Goal: Task Accomplishment & Management: Manage account settings

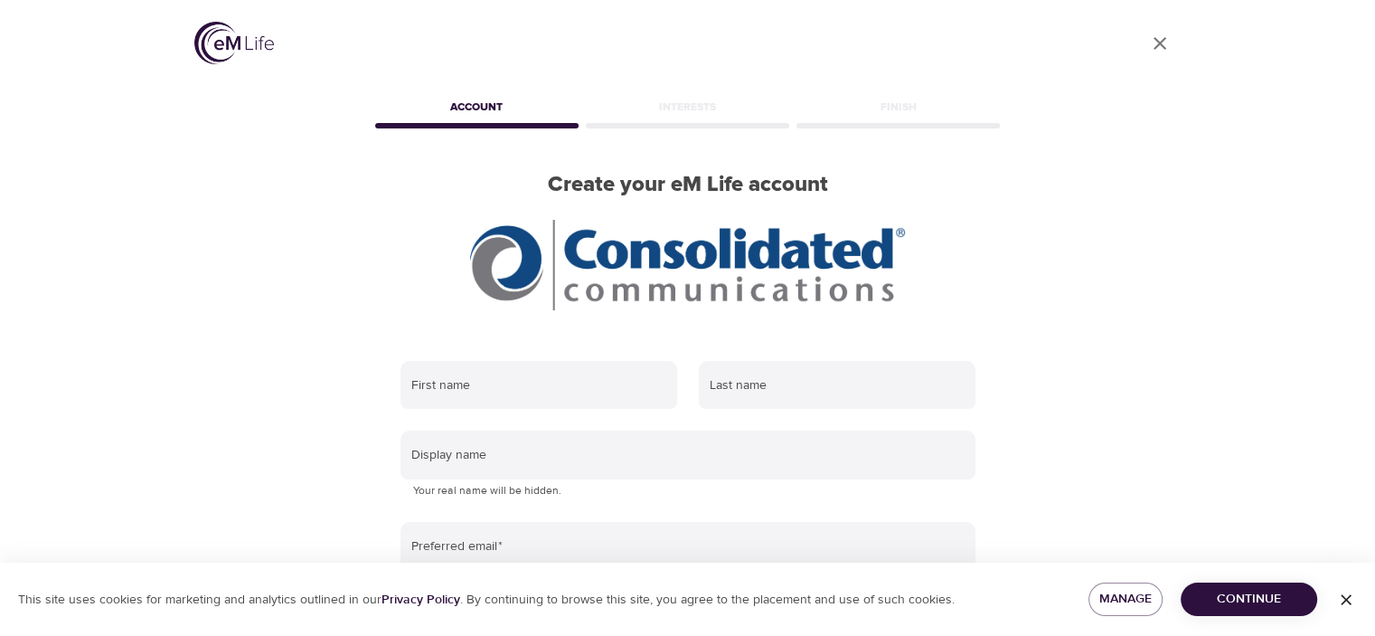
scroll to position [302, 0]
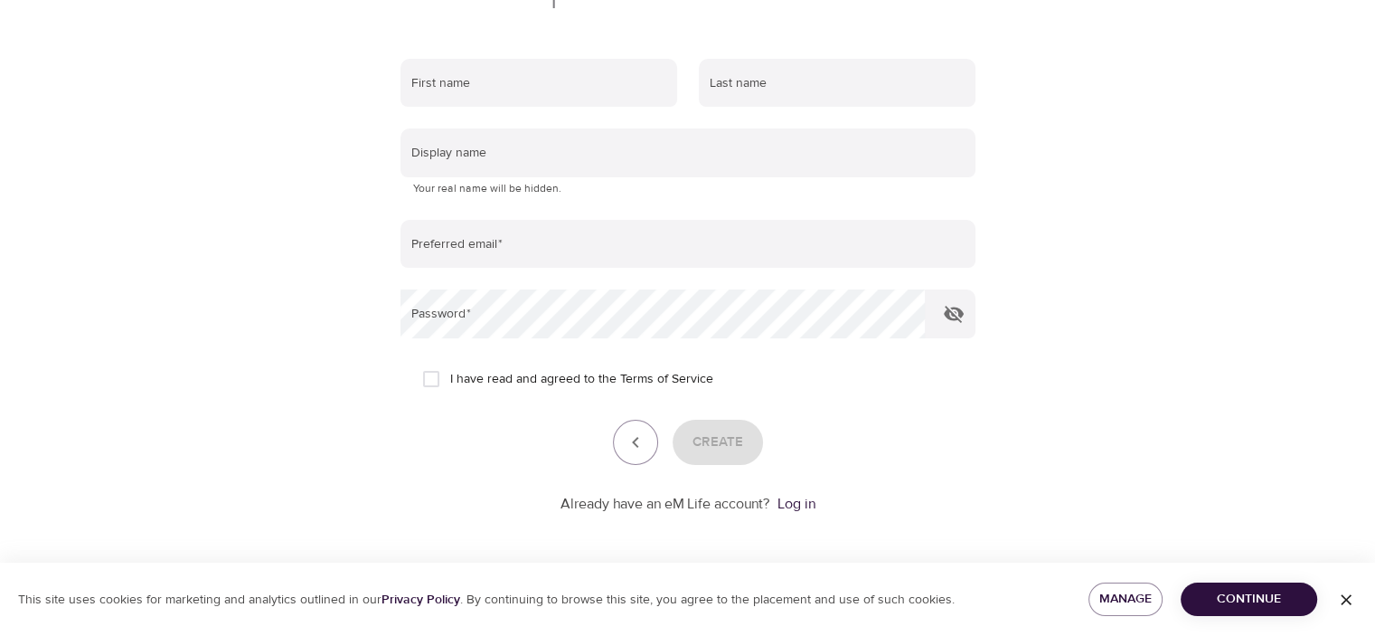
click at [1259, 608] on span "Continue" at bounding box center [1249, 599] width 108 height 23
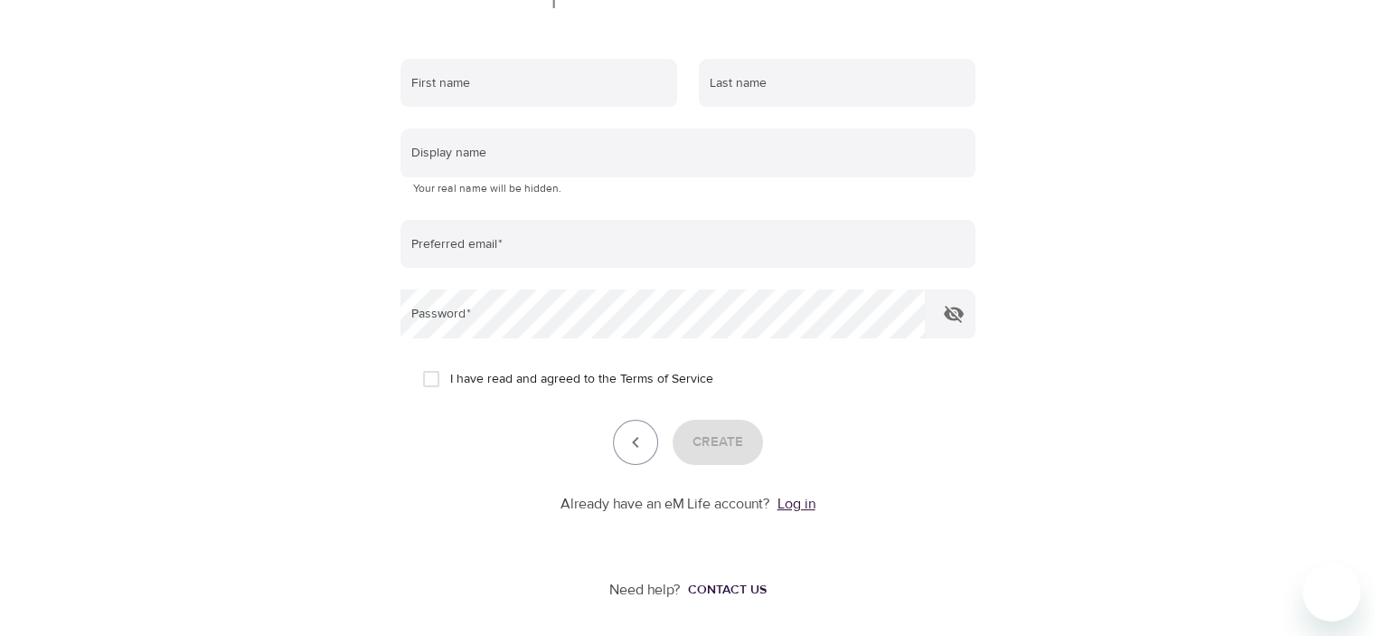
click at [793, 505] on link "Log in" at bounding box center [797, 504] width 38 height 18
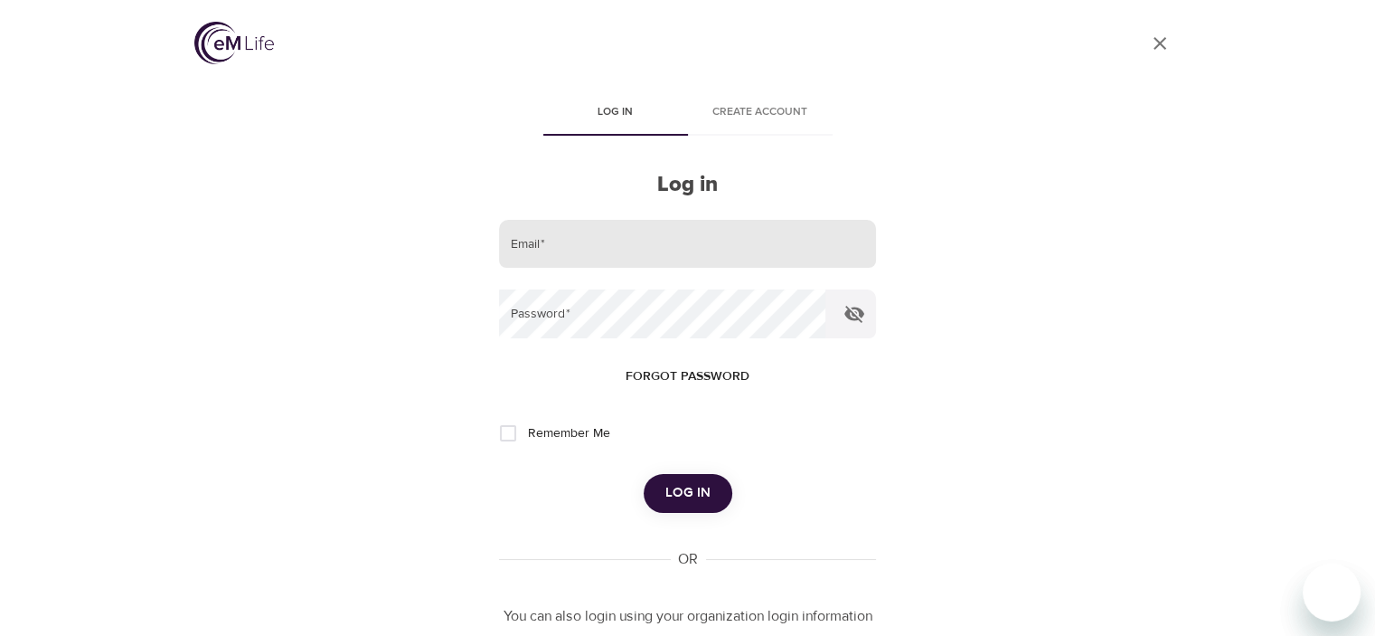
click at [670, 231] on input "email" at bounding box center [687, 244] width 376 height 49
type input "[PERSON_NAME][EMAIL_ADDRESS][DOMAIN_NAME]"
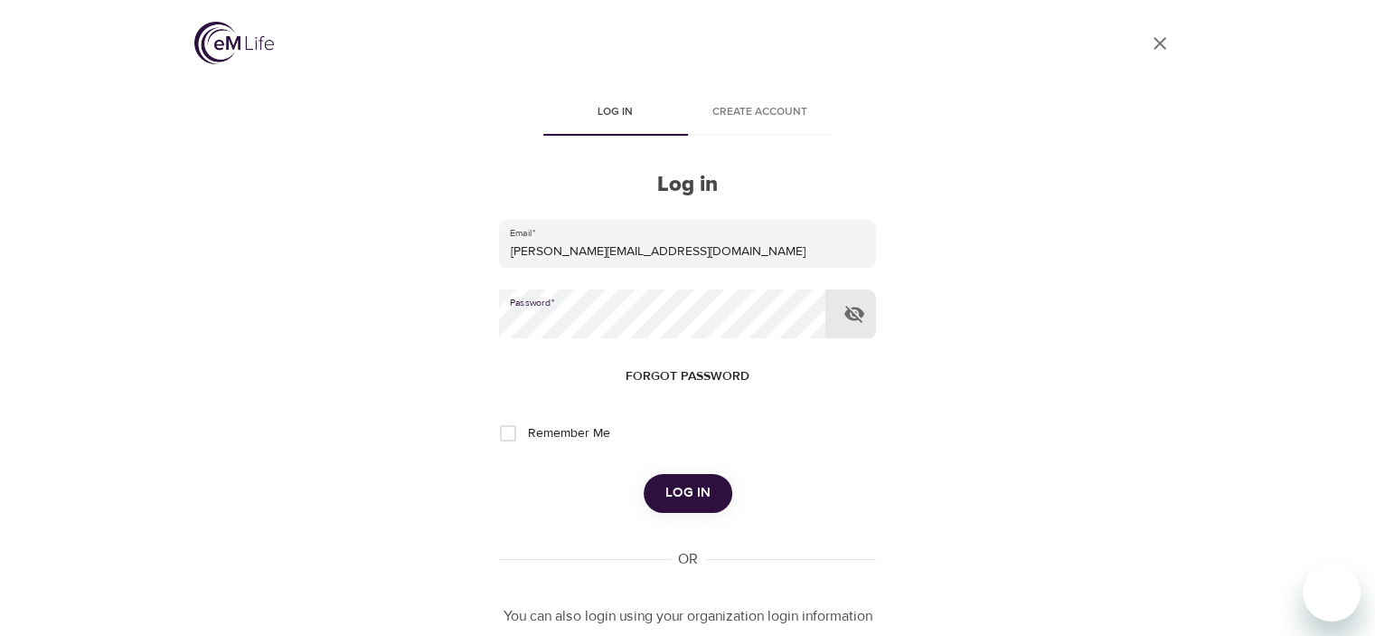
click at [644, 474] on button "Log in" at bounding box center [688, 493] width 89 height 38
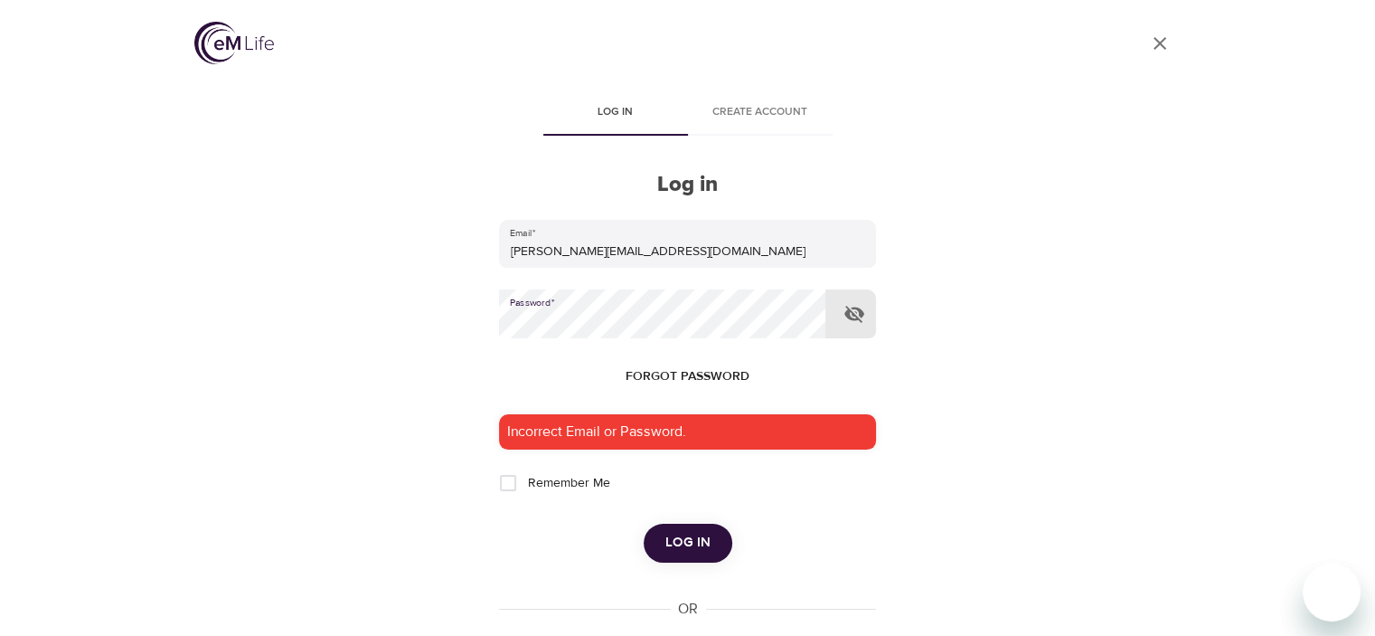
click at [644, 524] on button "Log in" at bounding box center [688, 543] width 89 height 38
